Goal: Transaction & Acquisition: Book appointment/travel/reservation

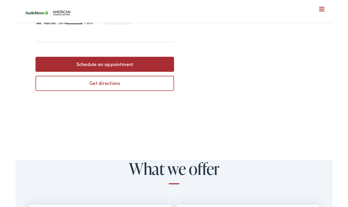
scroll to position [236, 0]
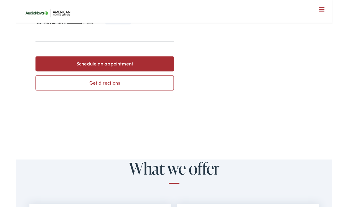
click at [143, 70] on link "Schedule an appointment" at bounding box center [98, 70] width 152 height 17
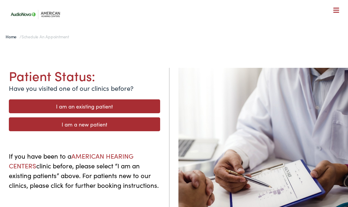
click at [138, 95] on div "Patient Status: Have you visited one of our clinics before? I am an existing pa…" at bounding box center [85, 171] width 170 height 207
click at [147, 100] on link "I am an existing patient" at bounding box center [85, 107] width 152 height 14
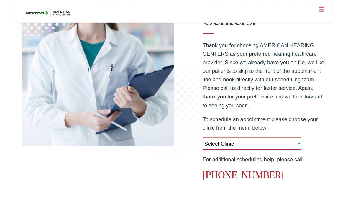
click at [244, 156] on select "Select Clinic West Caldwell-NJ-American Hearing Centers 778 Bloomfield Avenue R…" at bounding box center [260, 158] width 109 height 13
select select "https://americanhearing.alpacaaudiology.com/locations/toms-river-nj/"
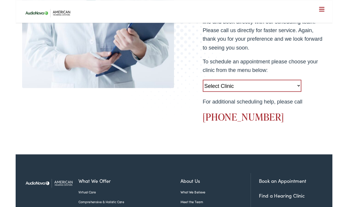
scroll to position [224, 0]
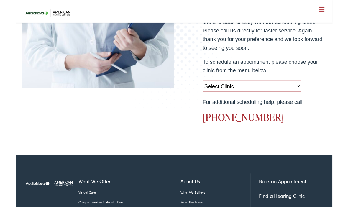
click at [297, 97] on select "Select Clinic West Caldwell-NJ-American Hearing Centers 778 Bloomfield Avenue R…" at bounding box center [260, 94] width 109 height 13
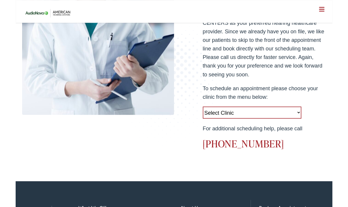
scroll to position [195, 0]
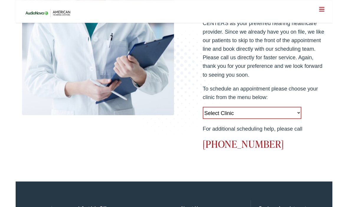
click at [301, 126] on select "Select Clinic West Caldwell-NJ-American Hearing Centers 778 Bloomfield Avenue R…" at bounding box center [260, 124] width 109 height 13
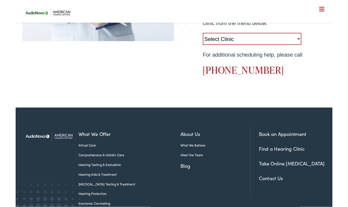
scroll to position [308, 0]
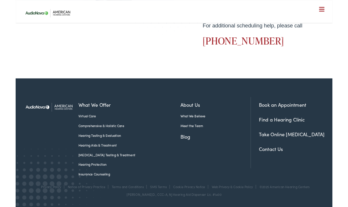
click at [304, 115] on link "Book an Appointment" at bounding box center [294, 115] width 52 height 7
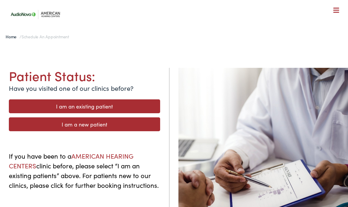
click at [35, 108] on link "I am an existing patient" at bounding box center [85, 107] width 152 height 14
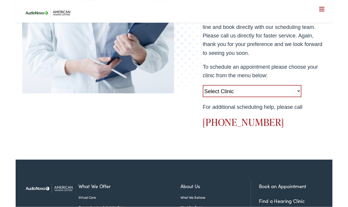
scroll to position [218, 0]
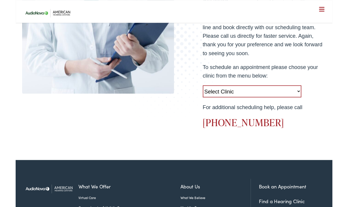
click at [310, 106] on select "Select Clinic [GEOGRAPHIC_DATA][PERSON_NAME]-[GEOGRAPHIC_DATA]-American Hearing…" at bounding box center [260, 100] width 109 height 13
select select "[URL][DOMAIN_NAME]"
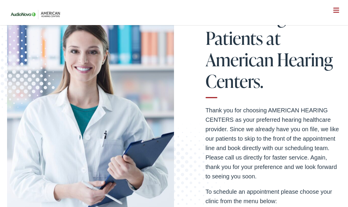
scroll to position [97, 0]
